Goal: Find specific page/section: Find specific page/section

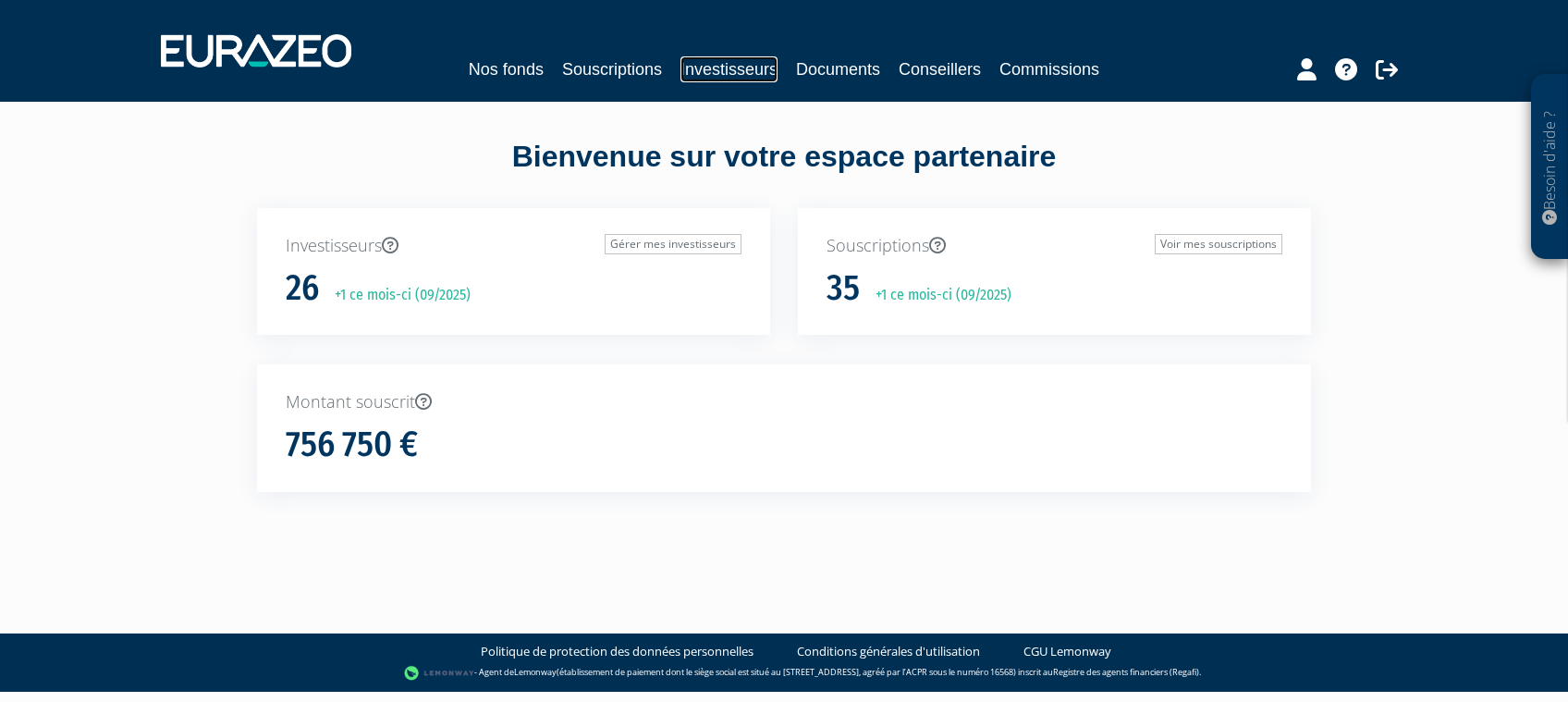
click at [725, 79] on link "Investisseurs" at bounding box center [729, 69] width 97 height 26
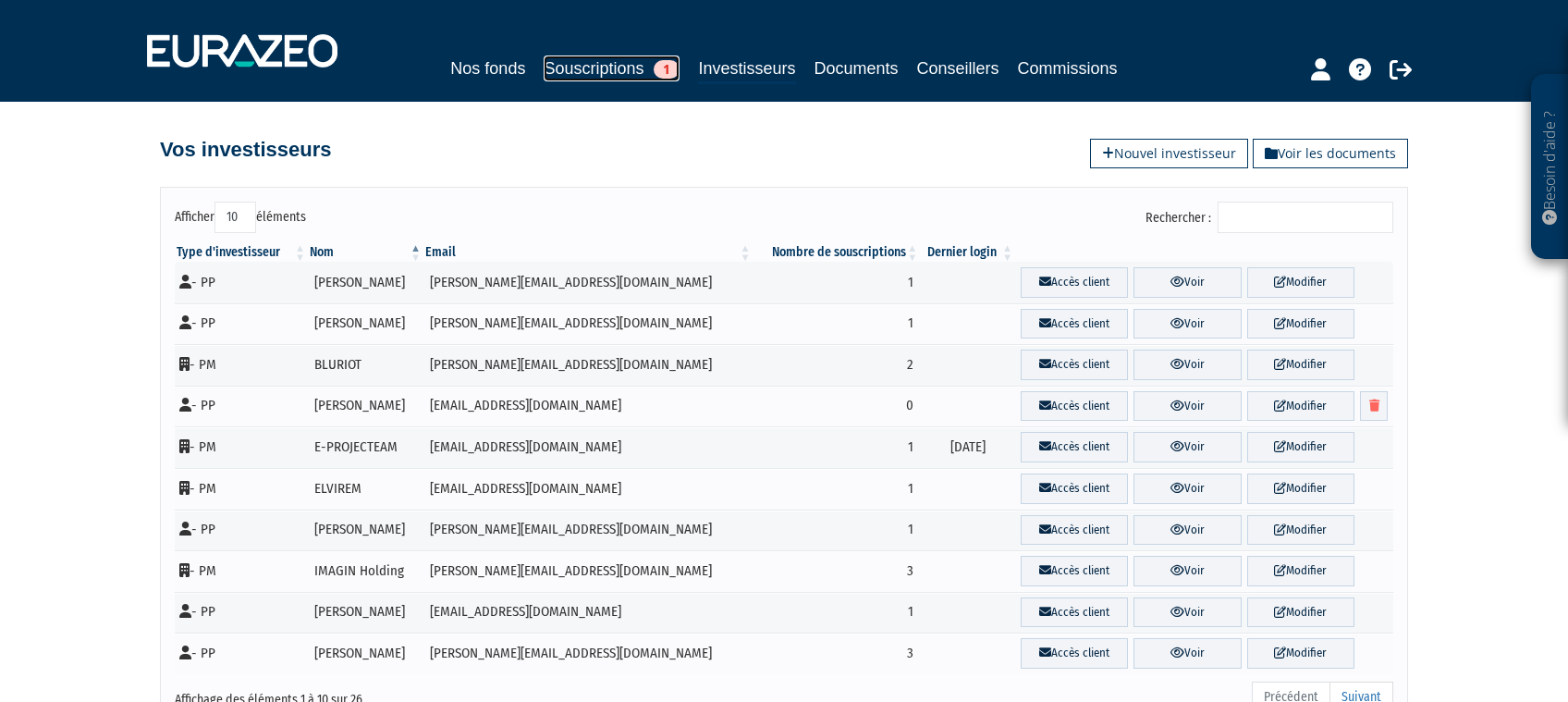
click at [544, 74] on link "Souscriptions 1" at bounding box center [612, 68] width 136 height 26
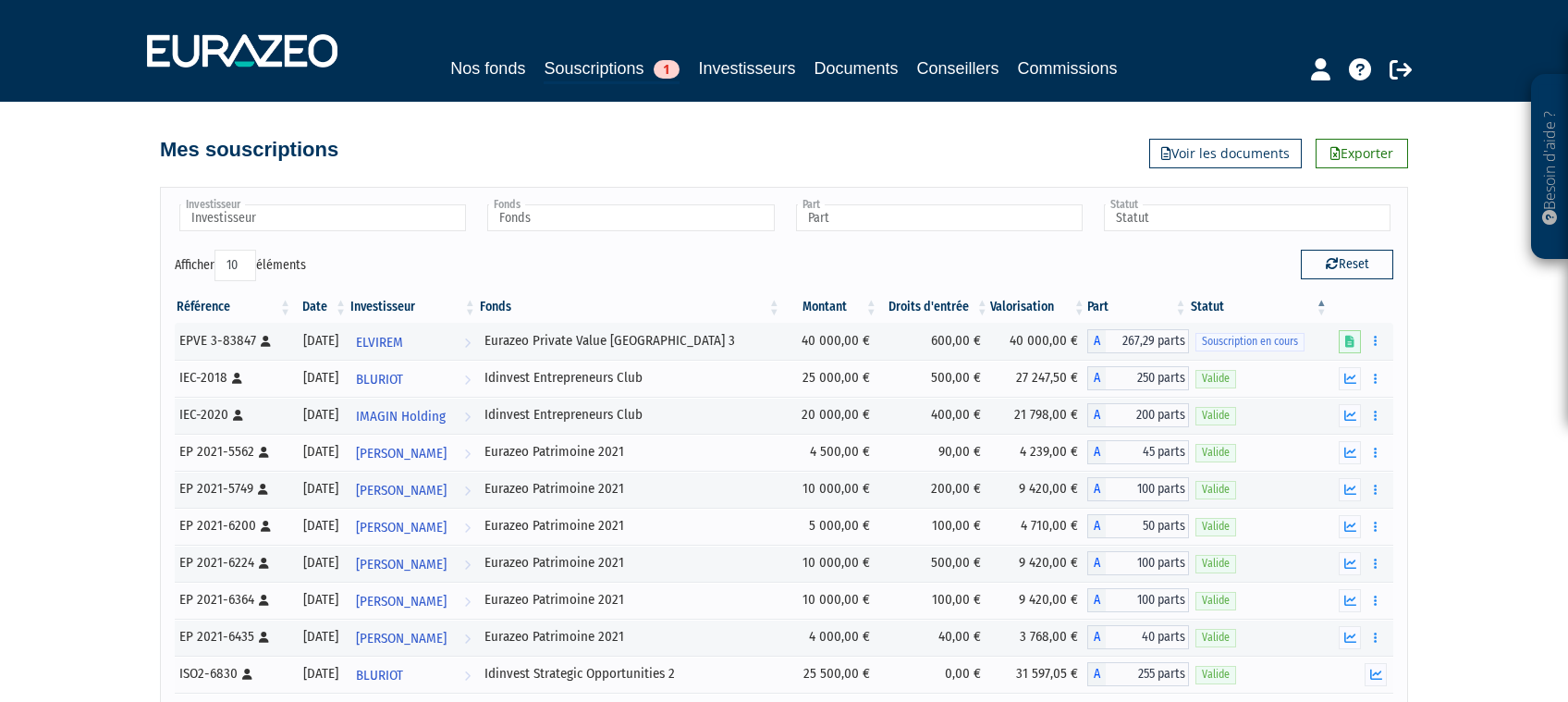
click at [536, 221] on input "Fonds" at bounding box center [631, 217] width 286 height 27
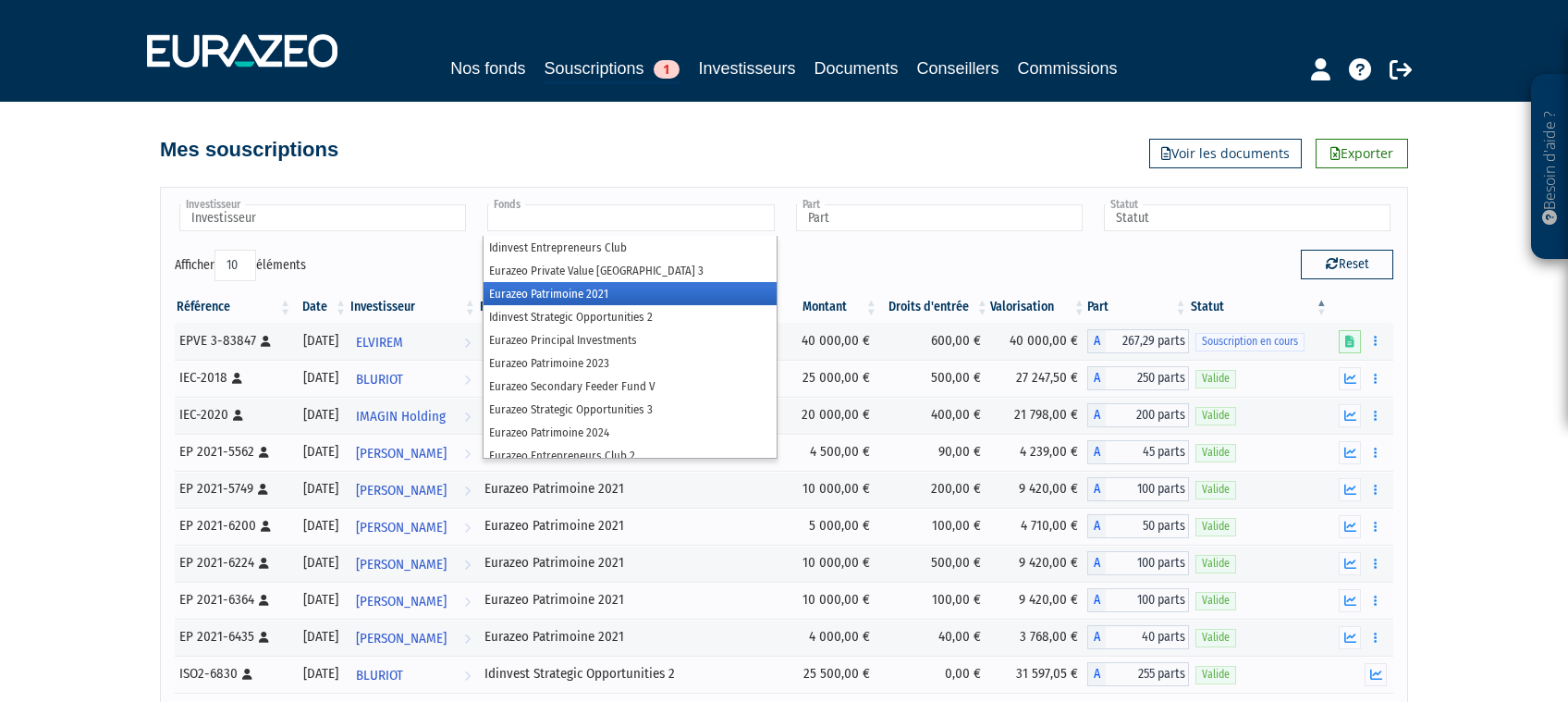
click at [582, 294] on li "Eurazeo Patrimoine 2021" at bounding box center [630, 293] width 292 height 23
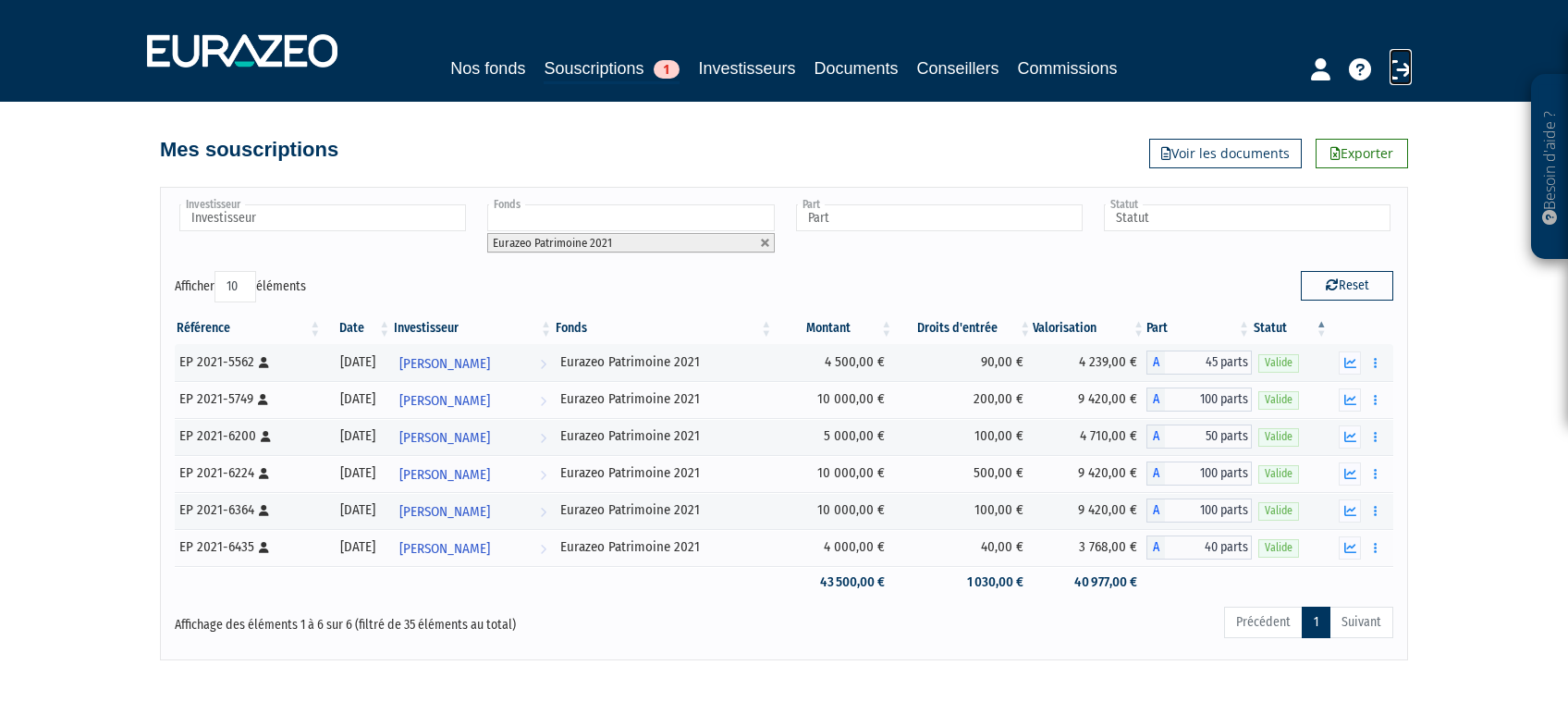
click at [1394, 82] on link at bounding box center [1400, 67] width 22 height 37
